Goal: Information Seeking & Learning: Learn about a topic

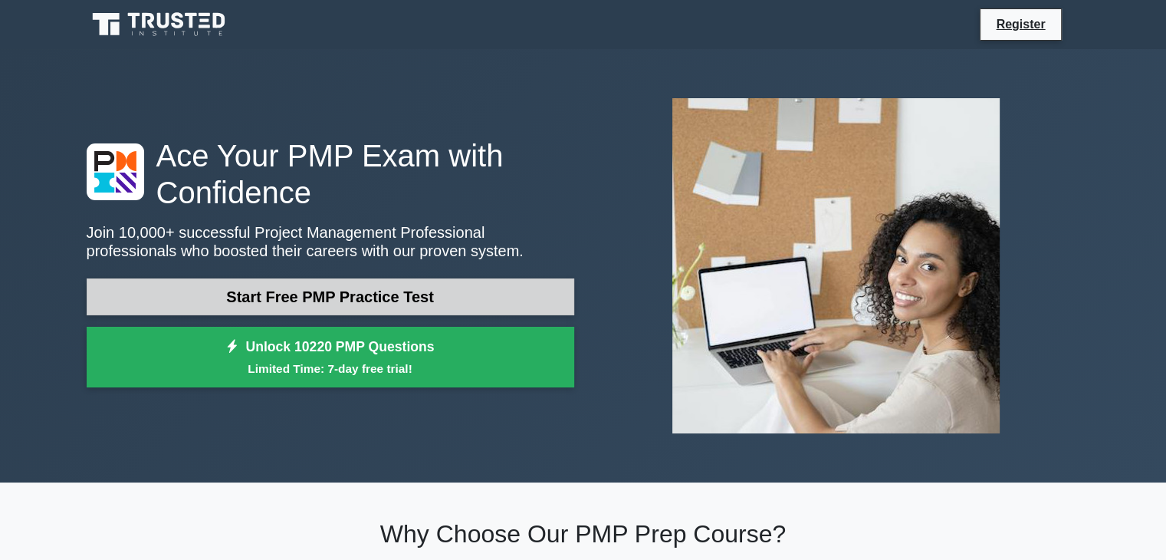
click at [285, 300] on link "Start Free PMP Practice Test" at bounding box center [330, 296] width 487 height 37
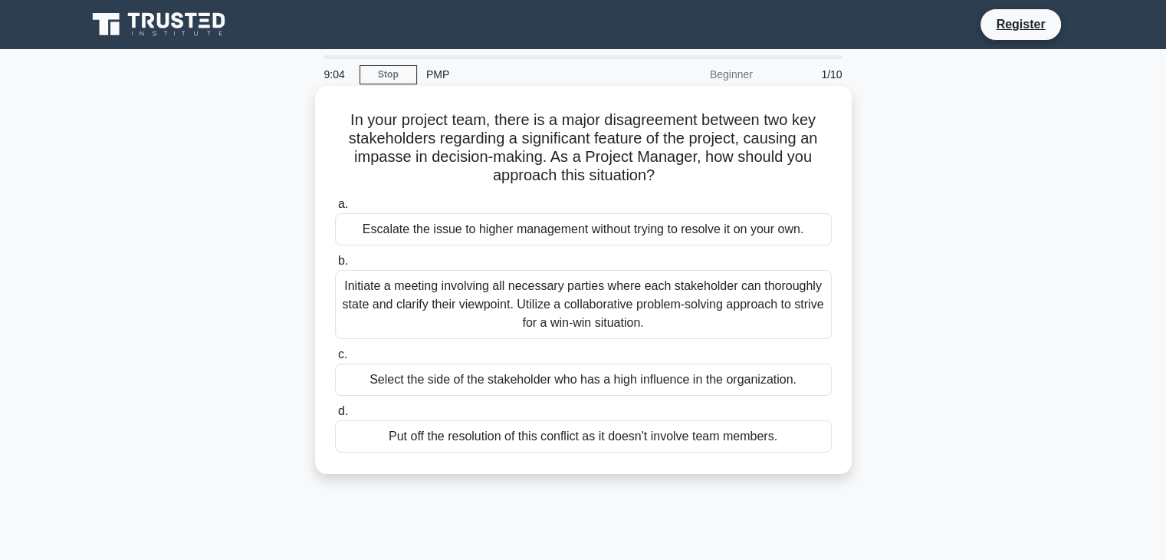
click at [557, 313] on div "Initiate a meeting involving all necessary parties where each stakeholder can t…" at bounding box center [583, 304] width 497 height 69
click at [335, 266] on input "b. Initiate a meeting involving all necessary parties where each stakeholder ca…" at bounding box center [335, 261] width 0 height 10
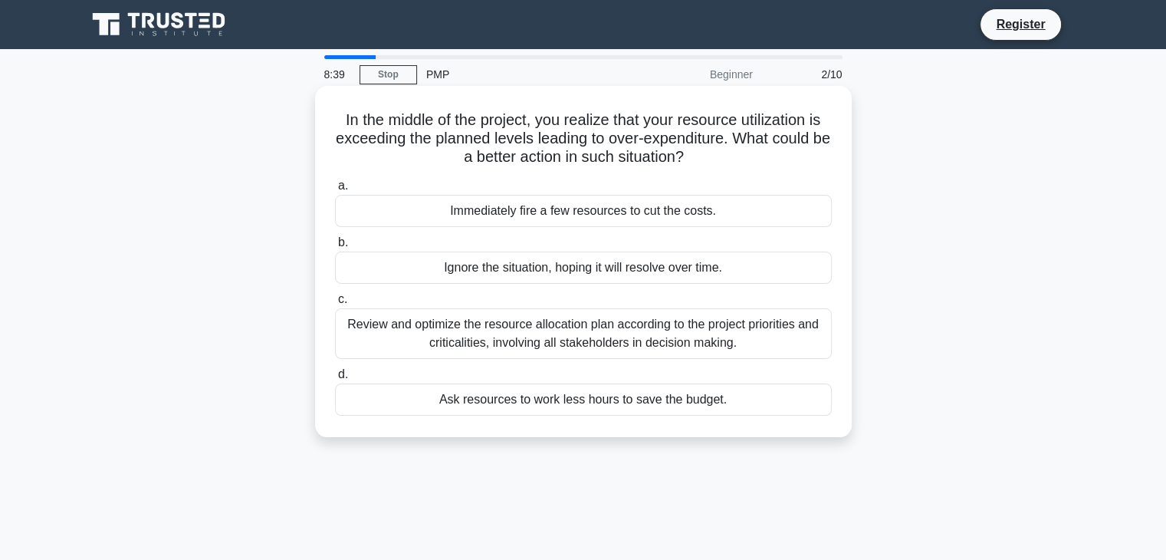
click at [642, 340] on div "Review and optimize the resource allocation plan according to the project prior…" at bounding box center [583, 333] width 497 height 51
click at [335, 304] on input "c. Review and optimize the resource allocation plan according to the project pr…" at bounding box center [335, 299] width 0 height 10
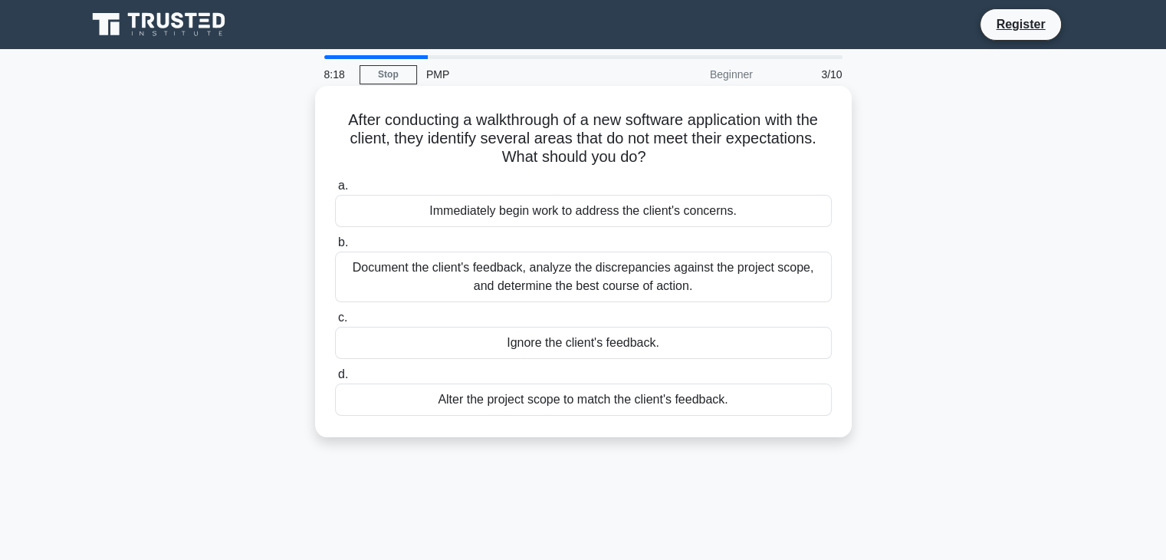
click at [629, 281] on div "Document the client's feedback, analyze the discrepancies against the project s…" at bounding box center [583, 276] width 497 height 51
click at [335, 248] on input "b. Document the client's feedback, analyze the discrepancies against the projec…" at bounding box center [335, 243] width 0 height 10
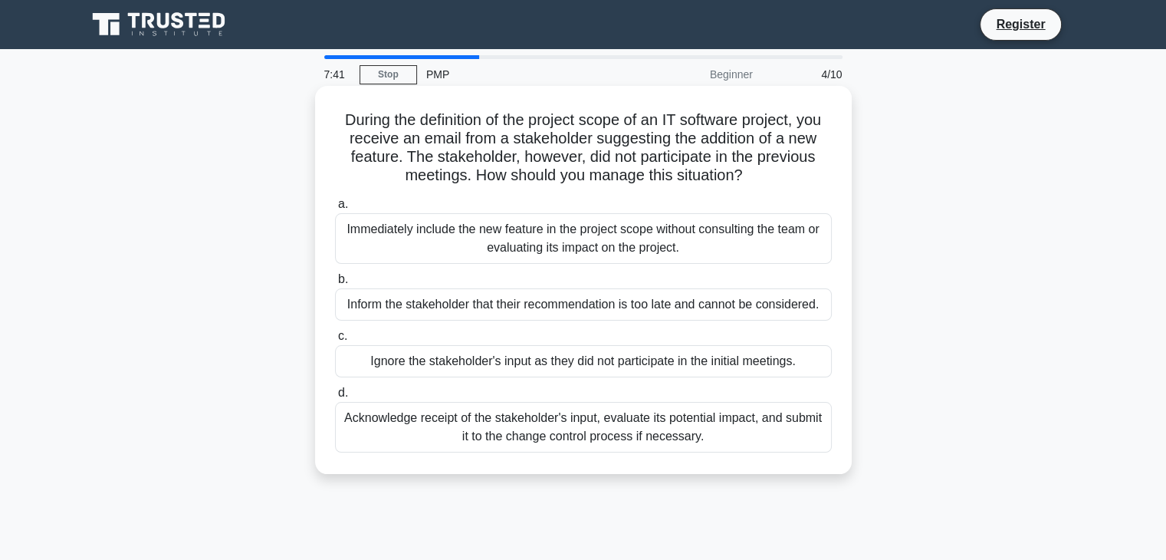
click at [579, 432] on div "Acknowledge receipt of the stakeholder's input, evaluate its potential impact, …" at bounding box center [583, 427] width 497 height 51
click at [335, 398] on input "d. Acknowledge receipt of the stakeholder's input, evaluate its potential impac…" at bounding box center [335, 393] width 0 height 10
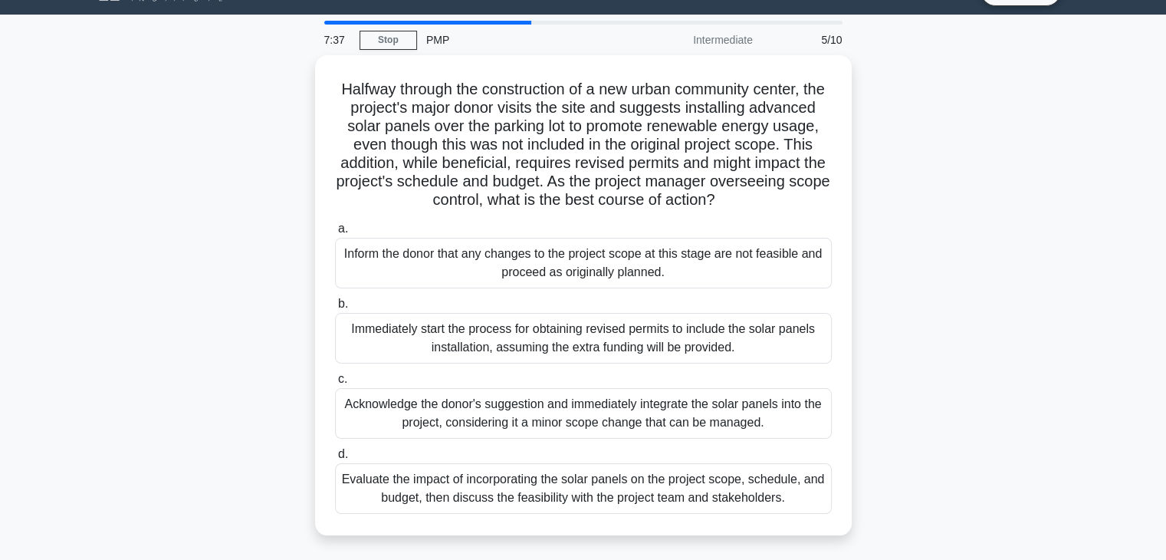
scroll to position [38, 0]
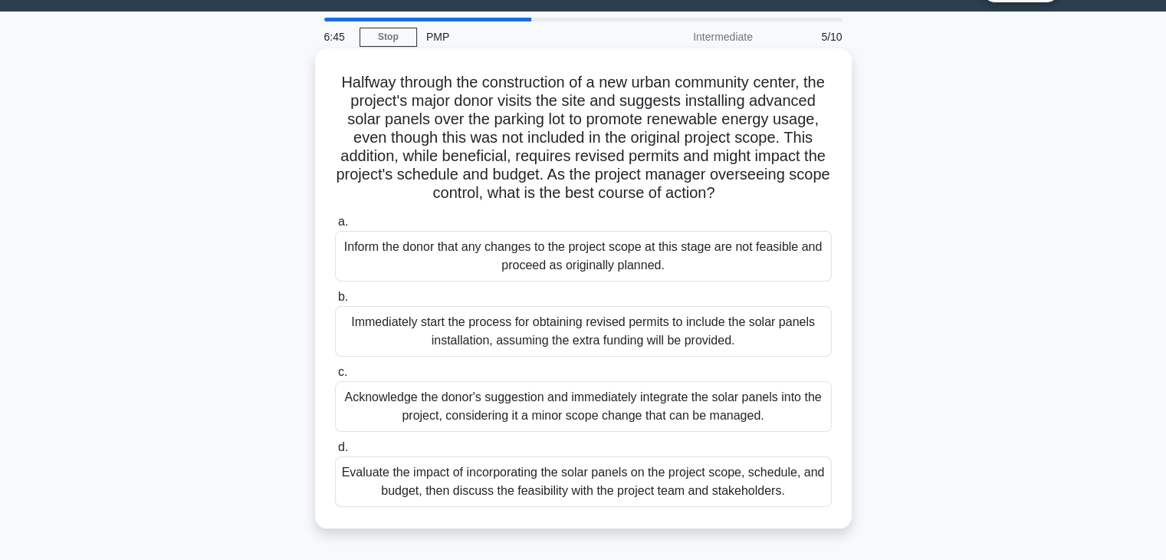
click at [582, 503] on div "Evaluate the impact of incorporating the solar panels on the project scope, sch…" at bounding box center [583, 481] width 497 height 51
click at [335, 452] on input "d. Evaluate the impact of incorporating the solar panels on the project scope, …" at bounding box center [335, 447] width 0 height 10
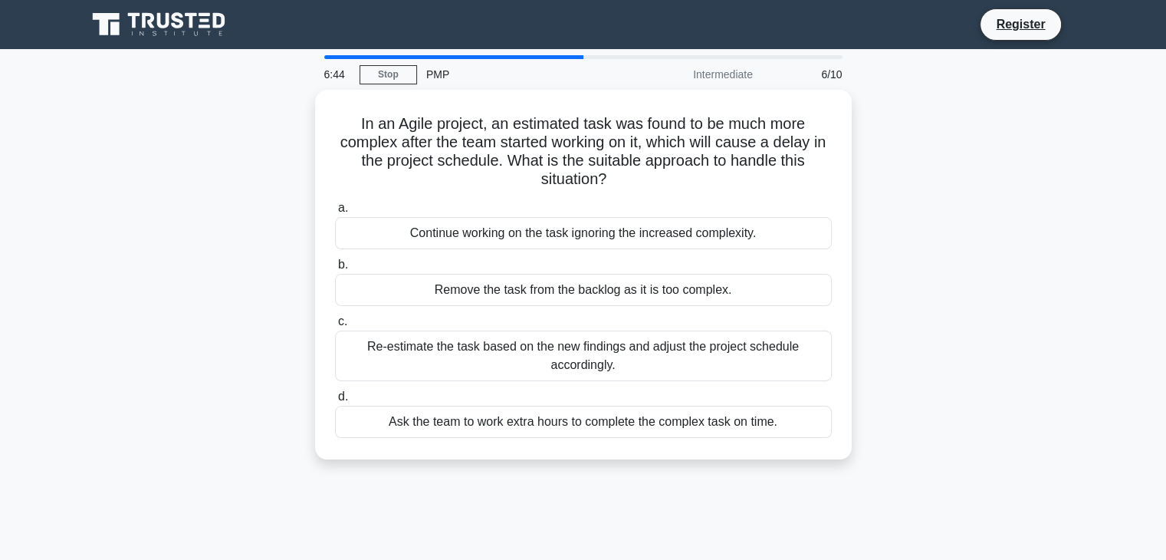
scroll to position [0, 0]
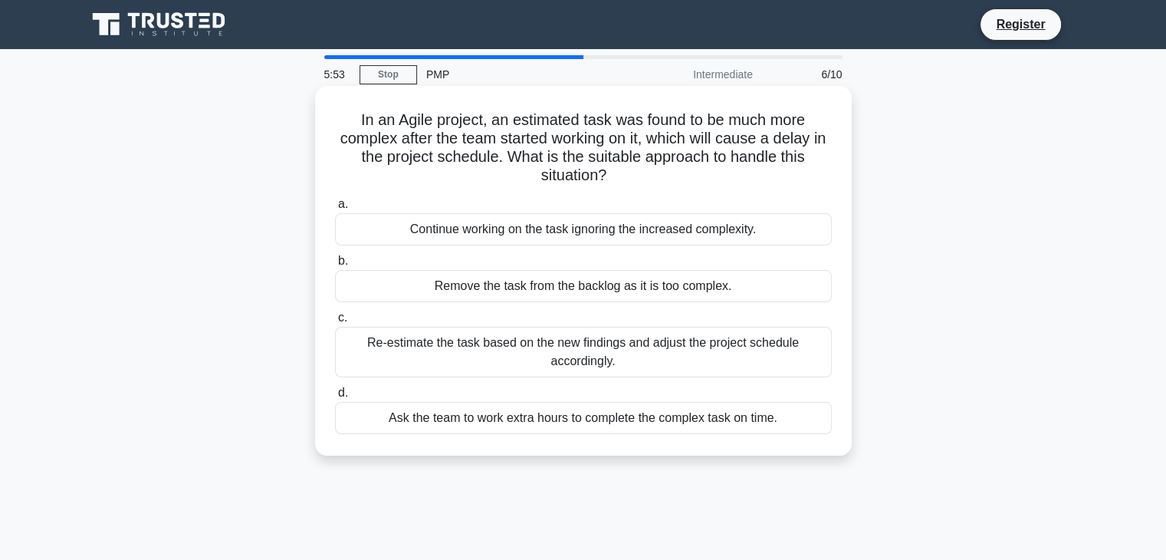
click at [612, 334] on div "Re-estimate the task based on the new findings and adjust the project schedule …" at bounding box center [583, 352] width 497 height 51
click at [335, 323] on input "c. Re-estimate the task based on the new findings and adjust the project schedu…" at bounding box center [335, 318] width 0 height 10
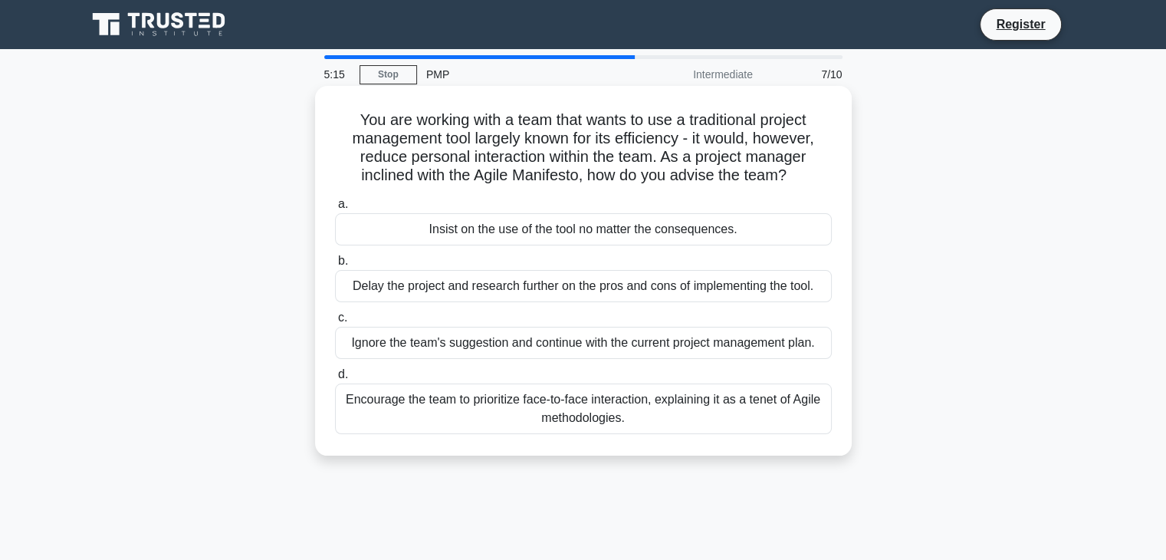
click at [604, 409] on div "Encourage the team to prioritize face-to-face interaction, explaining it as a t…" at bounding box center [583, 408] width 497 height 51
click at [335, 379] on input "d. Encourage the team to prioritize face-to-face interaction, explaining it as …" at bounding box center [335, 374] width 0 height 10
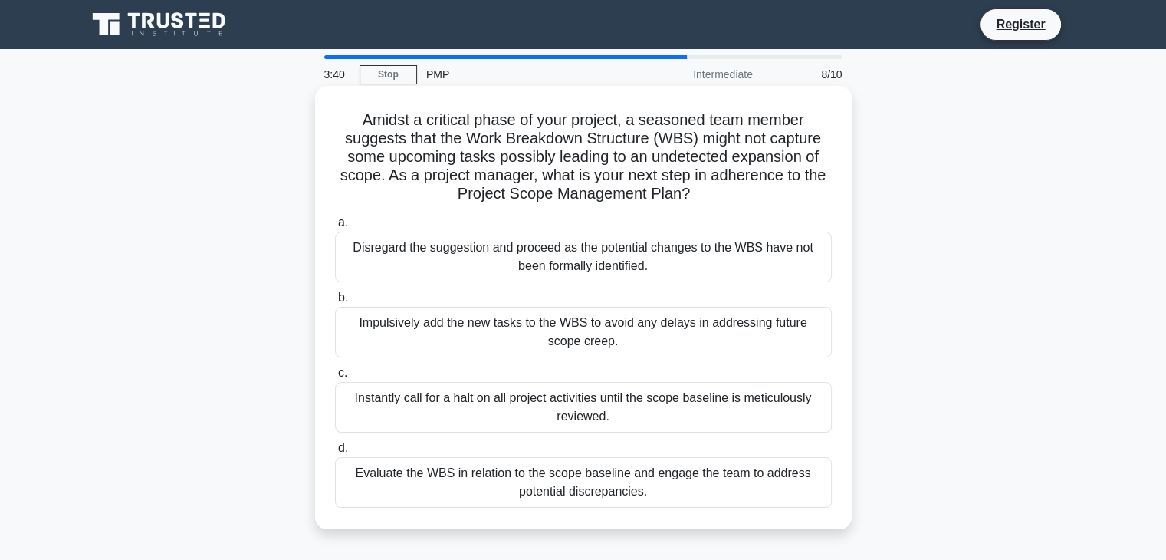
click at [536, 485] on div "Evaluate the WBS in relation to the scope baseline and engage the team to addre…" at bounding box center [583, 482] width 497 height 51
click at [335, 453] on input "d. Evaluate the WBS in relation to the scope baseline and engage the team to ad…" at bounding box center [335, 448] width 0 height 10
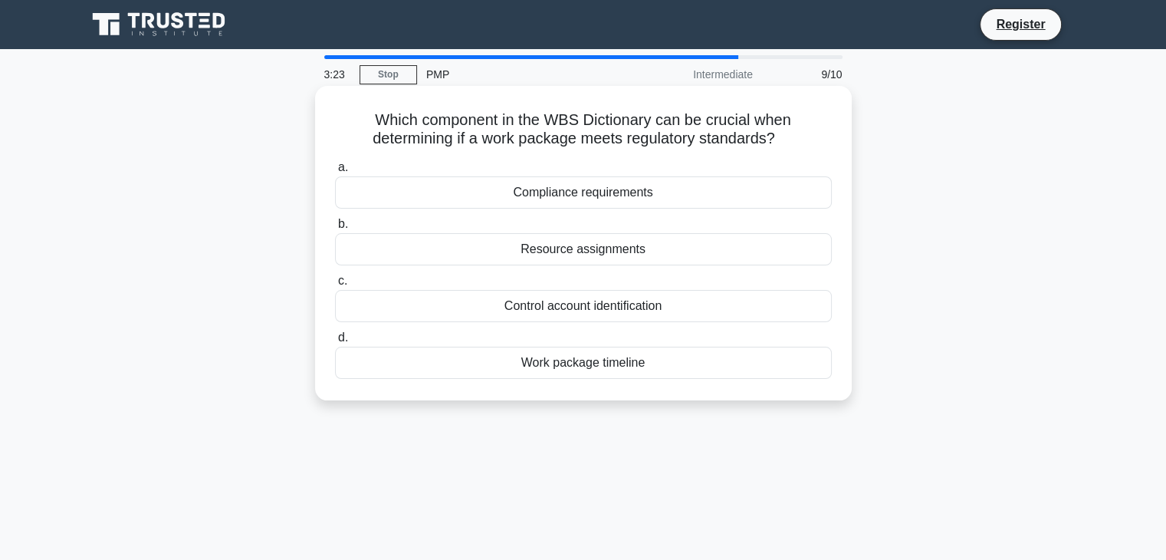
click at [613, 195] on div "Compliance requirements" at bounding box center [583, 192] width 497 height 32
click at [335, 172] on input "a. Compliance requirements" at bounding box center [335, 167] width 0 height 10
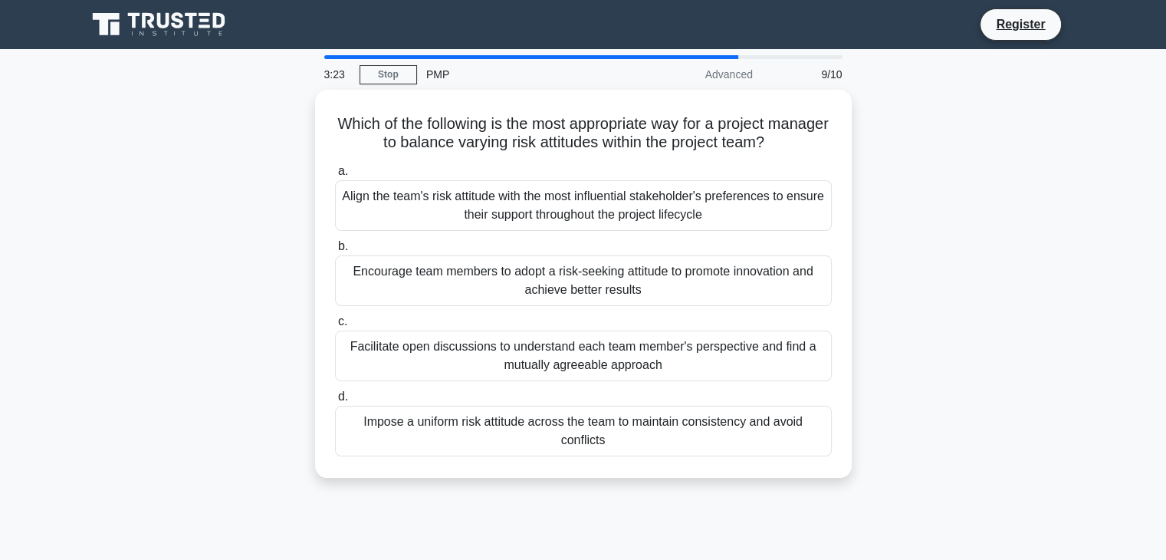
click at [613, 195] on div "Align the team's risk attitude with the most influential stakeholder's preferen…" at bounding box center [583, 205] width 497 height 51
click at [335, 176] on input "a. Align the team's risk attitude with the most influential stakeholder's prefe…" at bounding box center [335, 171] width 0 height 10
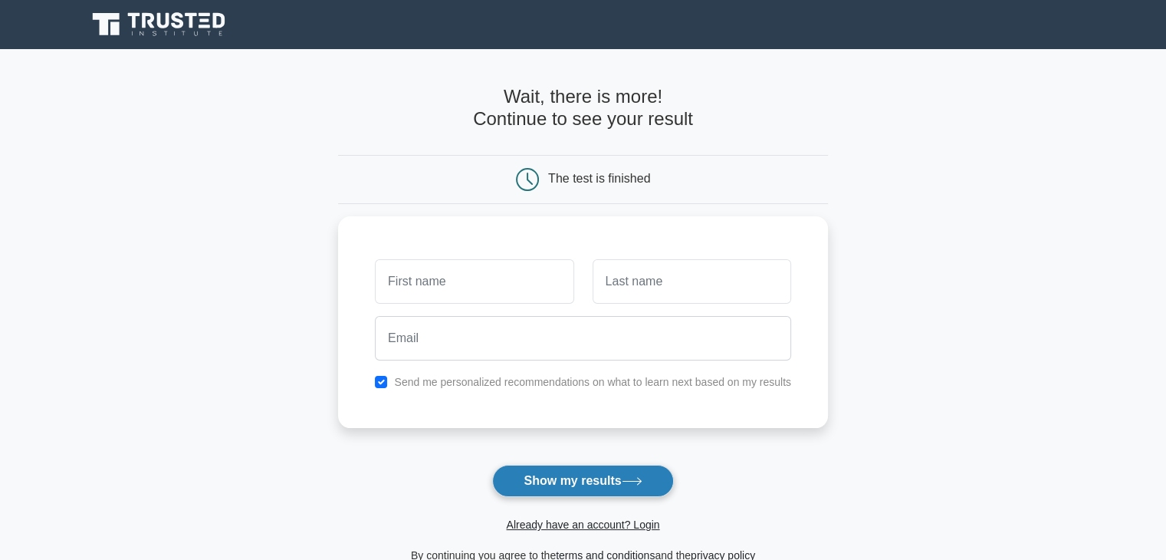
click at [553, 474] on button "Show my results" at bounding box center [582, 480] width 181 height 32
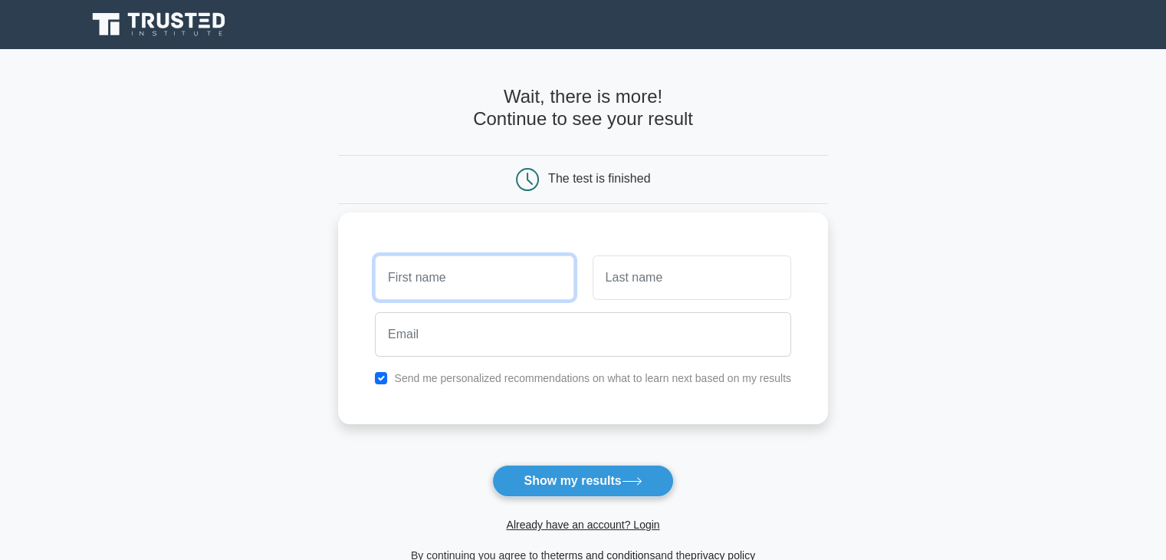
click at [470, 280] on input "text" at bounding box center [474, 277] width 199 height 44
type input "Zee"
click at [645, 274] on input "text" at bounding box center [691, 277] width 199 height 44
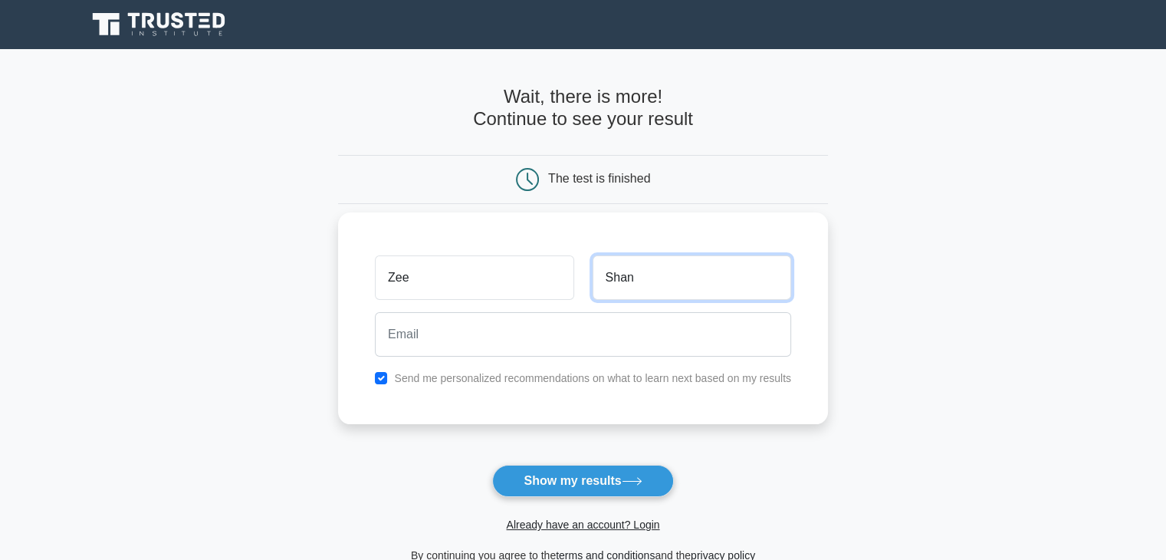
type input "Shan"
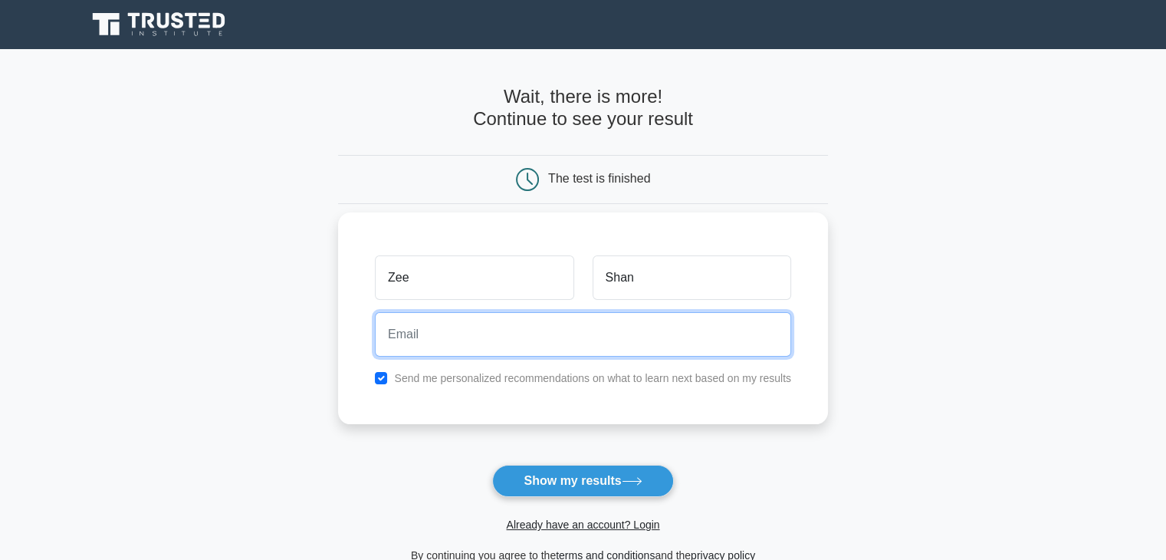
click at [499, 329] on input "email" at bounding box center [583, 334] width 416 height 44
type input "zeeshan.orders@gmail.com"
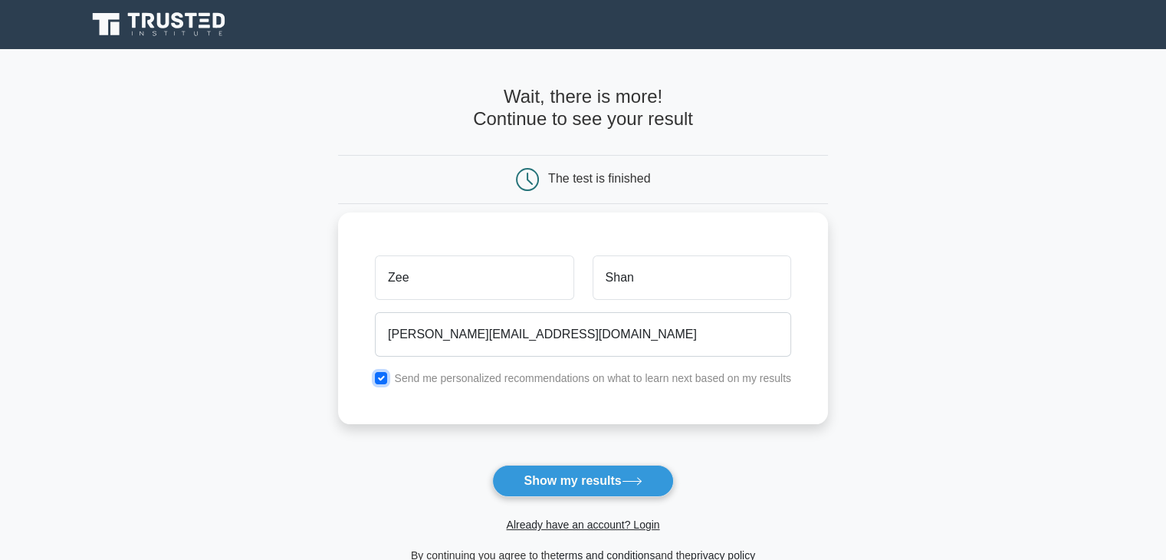
click at [380, 378] on input "checkbox" at bounding box center [381, 378] width 12 height 12
checkbox input "false"
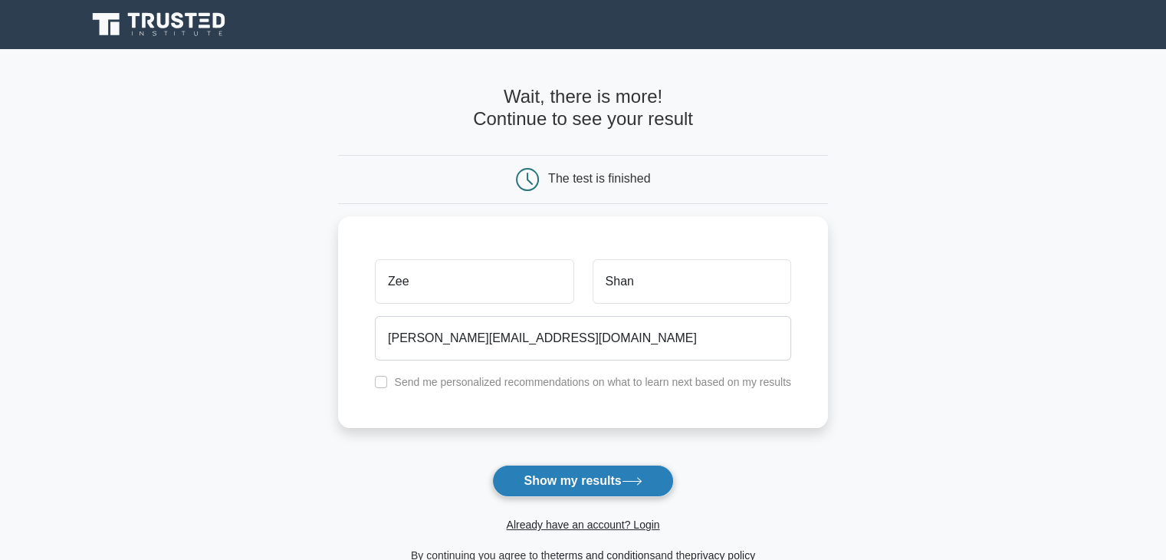
click at [554, 477] on button "Show my results" at bounding box center [582, 480] width 181 height 32
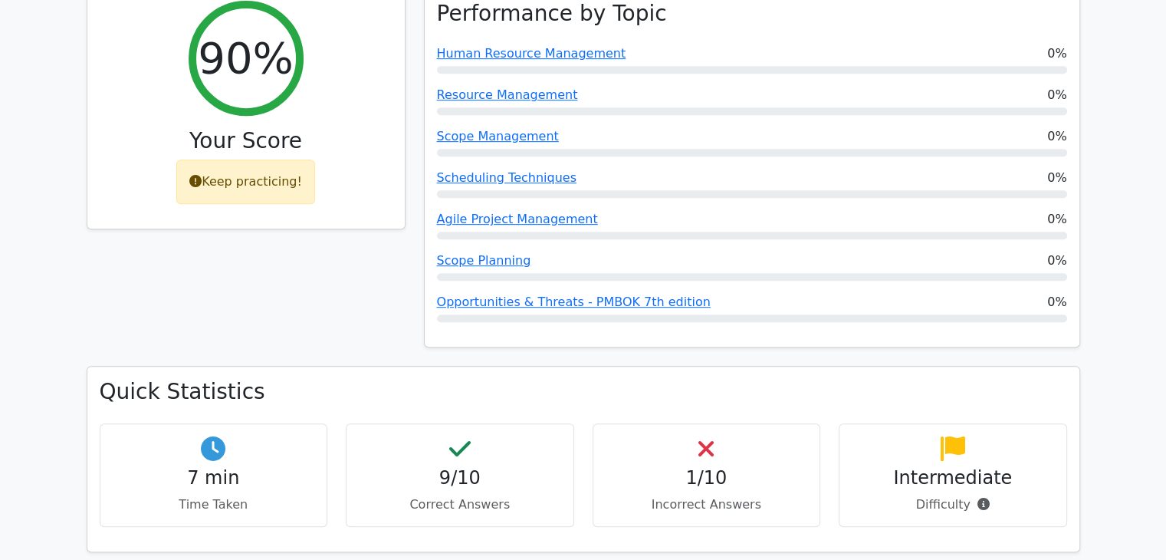
scroll to position [705, 0]
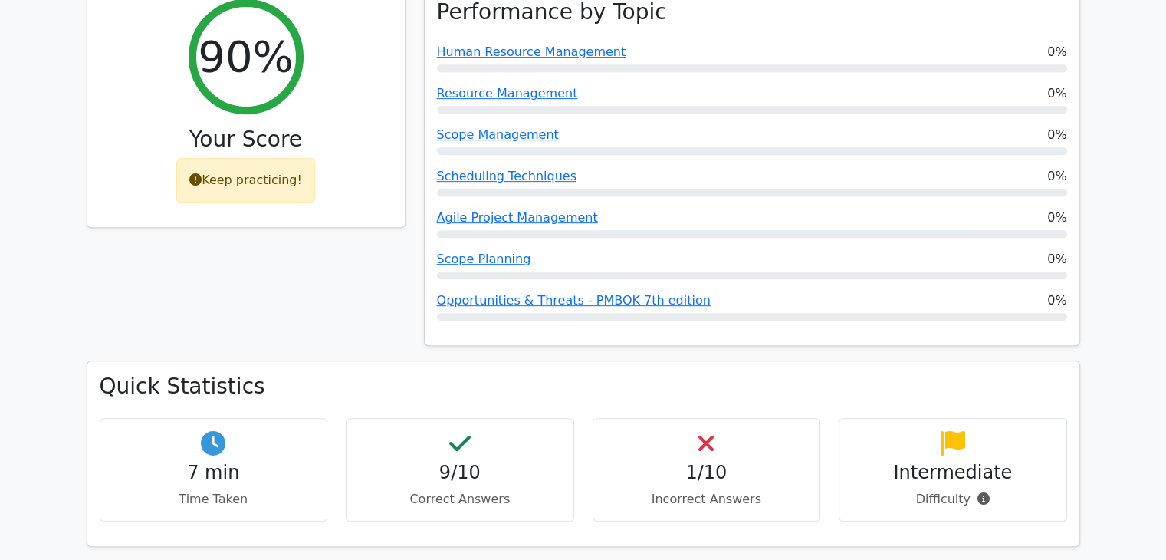
click at [703, 461] on h4 "1/10" at bounding box center [707, 472] width 202 height 22
click at [701, 490] on p "Incorrect Answers" at bounding box center [707, 499] width 202 height 18
click at [684, 461] on h4 "1/10" at bounding box center [707, 472] width 202 height 22
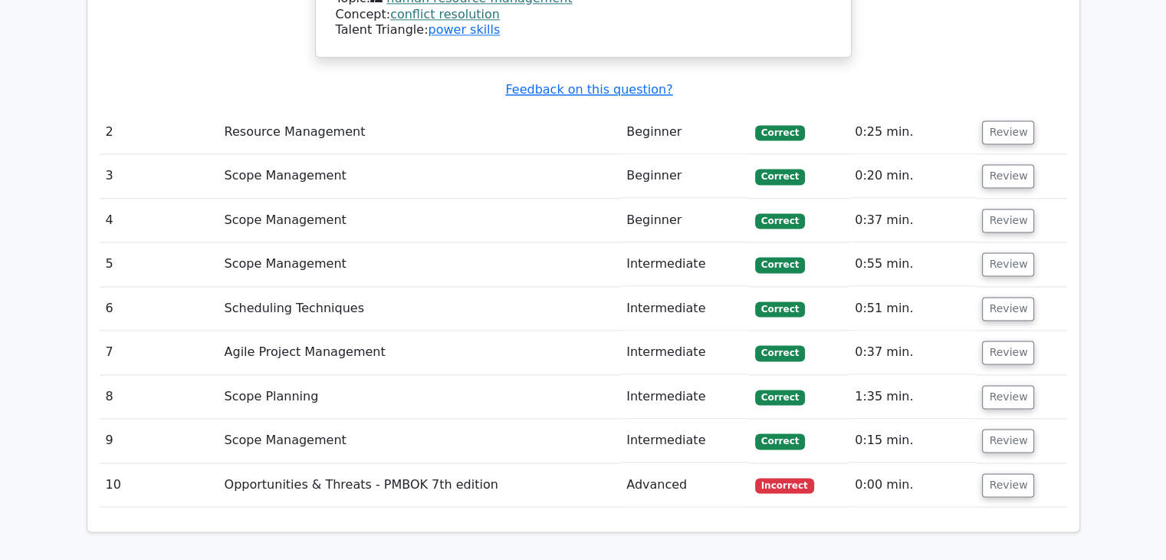
scroll to position [2115, 0]
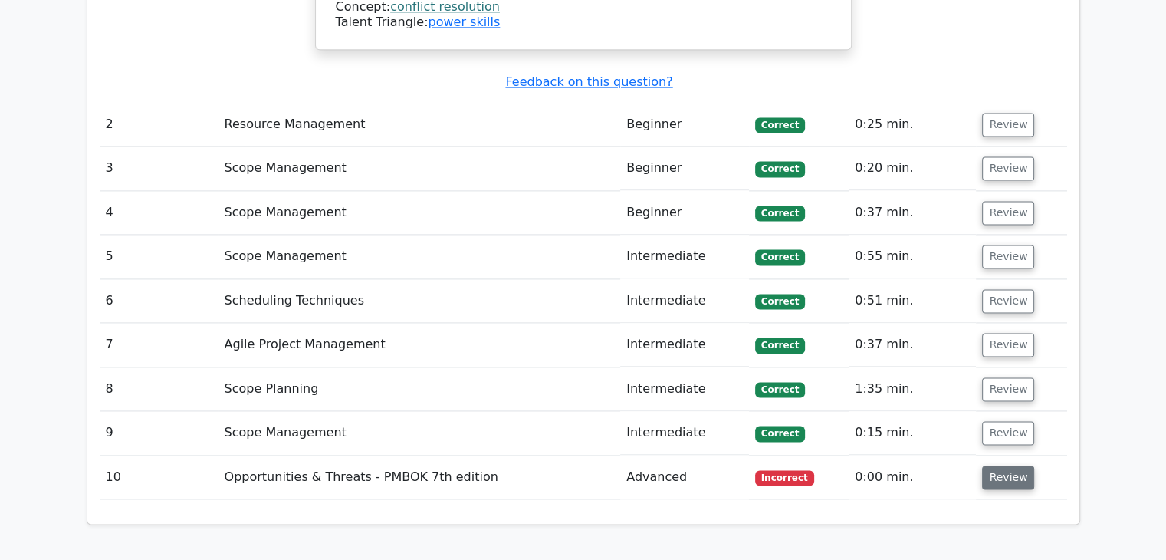
click at [1006, 465] on button "Review" at bounding box center [1008, 477] width 52 height 24
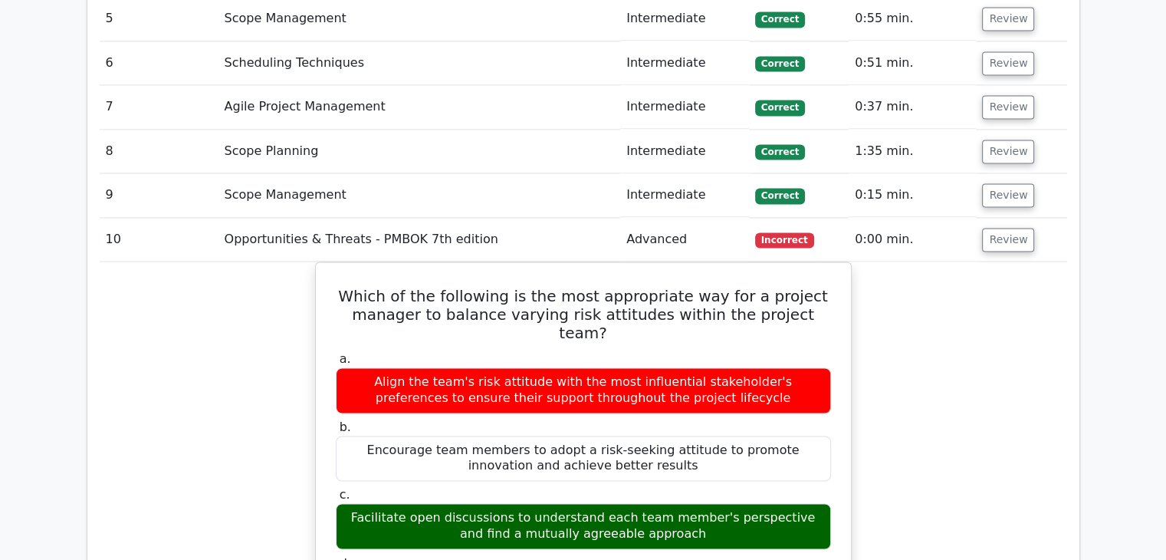
scroll to position [2361, 0]
